Goal: Check status: Check status

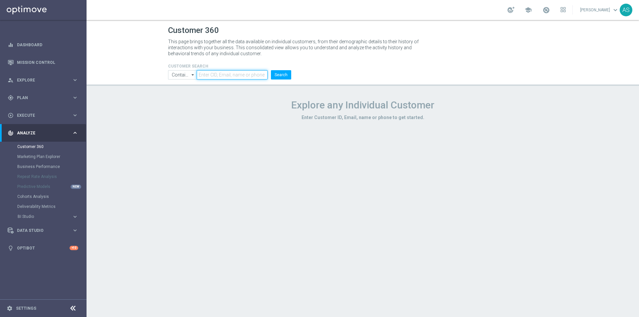
click at [231, 75] on input "text" at bounding box center [232, 74] width 71 height 9
paste input "1916680"
type input "1916680"
click at [181, 80] on li "Contains Contains arrow_drop_down Show Selected 0 of NaN Contains Equals" at bounding box center [181, 74] width 30 height 9
click at [182, 75] on input "Contains" at bounding box center [182, 74] width 29 height 9
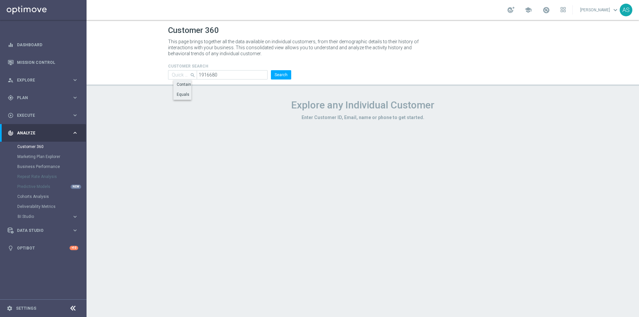
click at [184, 96] on div "Equals" at bounding box center [183, 94] width 13 height 6
type input "Equals"
drag, startPoint x: 265, startPoint y: 72, endPoint x: 271, endPoint y: 74, distance: 6.4
click at [265, 72] on input "1916680" at bounding box center [232, 74] width 71 height 9
click at [278, 74] on button "Search" at bounding box center [281, 74] width 20 height 9
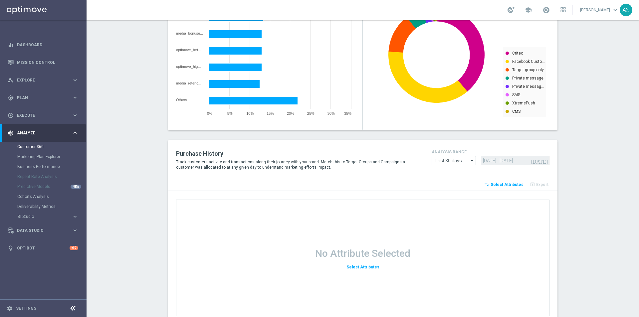
scroll to position [839, 0]
